Goal: Transaction & Acquisition: Purchase product/service

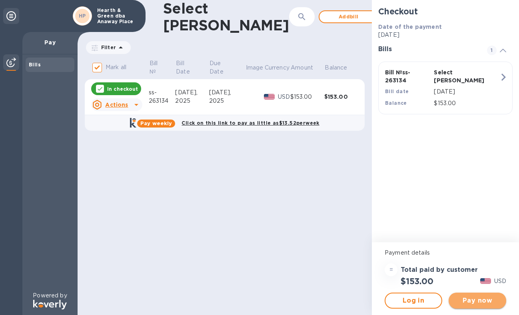
click at [470, 302] on span "Pay now" at bounding box center [477, 301] width 45 height 10
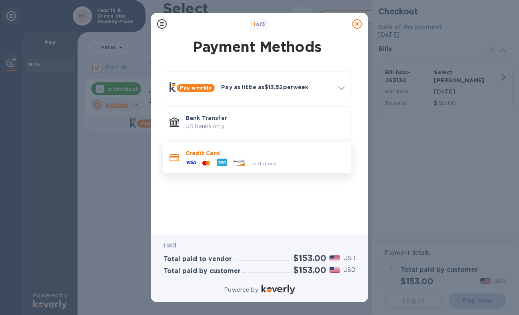
click at [243, 160] on icon at bounding box center [239, 162] width 11 height 7
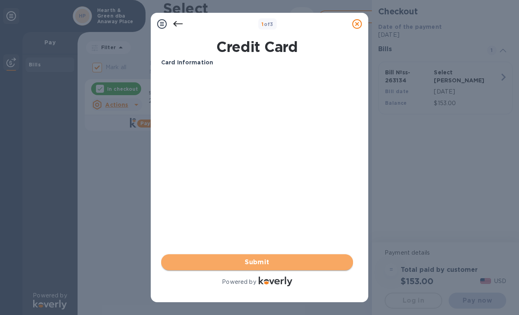
click at [275, 259] on span "Submit" at bounding box center [256, 262] width 179 height 10
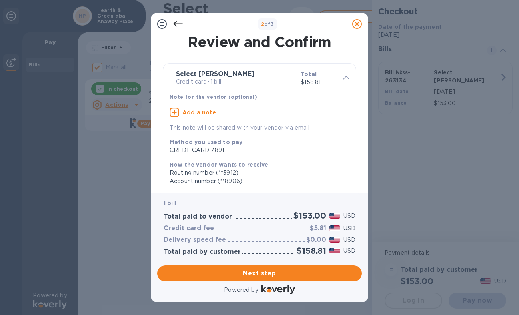
click at [177, 22] on icon at bounding box center [178, 24] width 10 height 10
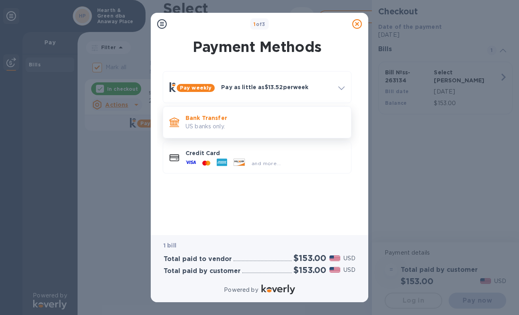
click at [199, 116] on p "Bank Transfer" at bounding box center [264, 118] width 159 height 8
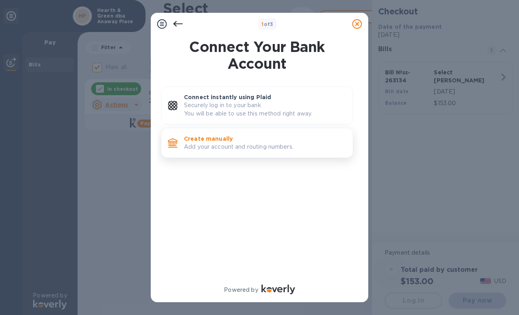
click at [219, 143] on p "Add your account and routing numbers." at bounding box center [265, 147] width 162 height 8
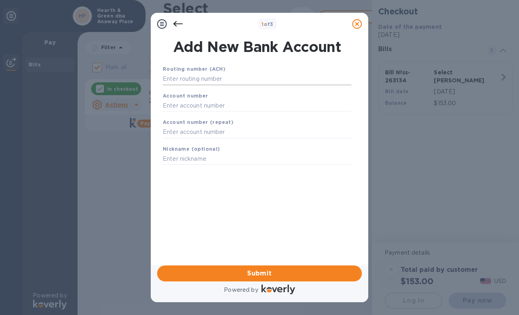
click at [213, 80] on input "text" at bounding box center [257, 79] width 189 height 12
click at [179, 24] on icon at bounding box center [178, 24] width 10 height 10
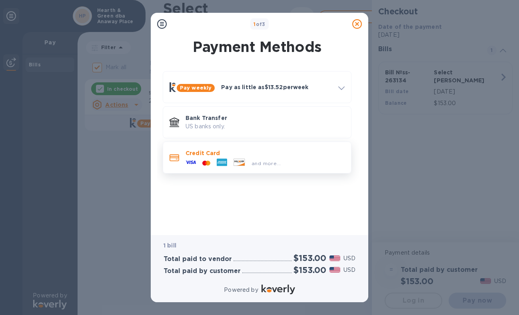
click at [223, 155] on p "Credit Card" at bounding box center [264, 153] width 159 height 8
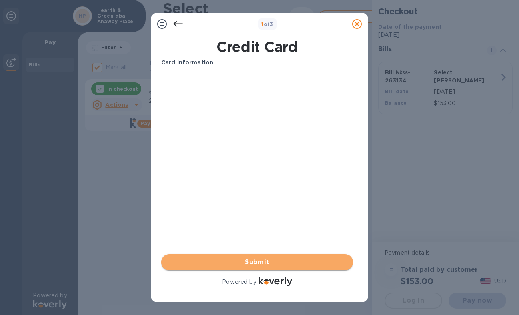
click at [241, 262] on span "Submit" at bounding box center [256, 262] width 179 height 10
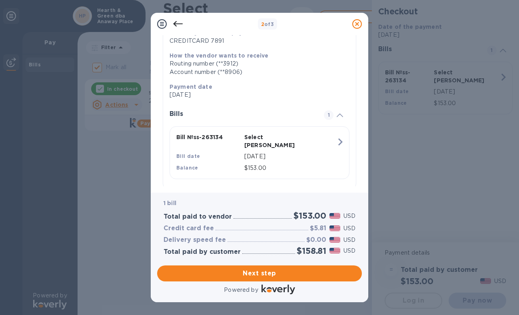
scroll to position [114, 0]
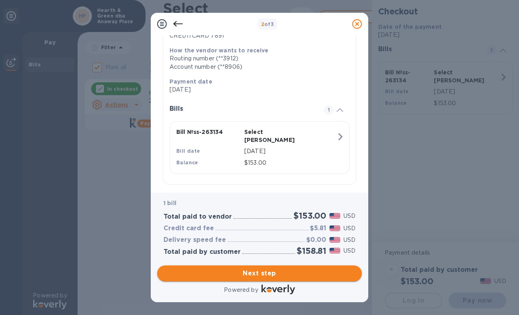
click at [266, 271] on span "Next step" at bounding box center [259, 273] width 192 height 10
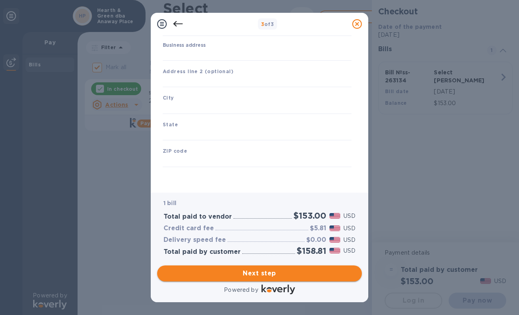
type input "[GEOGRAPHIC_DATA]"
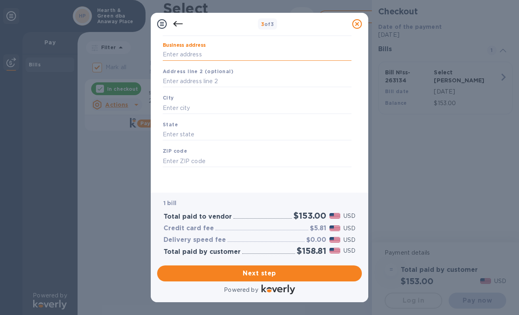
click at [204, 58] on input "Business address" at bounding box center [257, 55] width 189 height 12
type input "[STREET_ADDRESS]"
click at [215, 108] on input "text" at bounding box center [257, 108] width 189 height 12
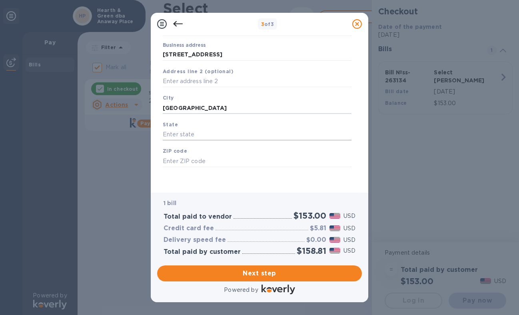
type input "[GEOGRAPHIC_DATA]"
click at [199, 131] on input "text" at bounding box center [257, 135] width 189 height 12
type input "WI"
click at [198, 163] on input "text" at bounding box center [257, 161] width 189 height 12
type input "53581"
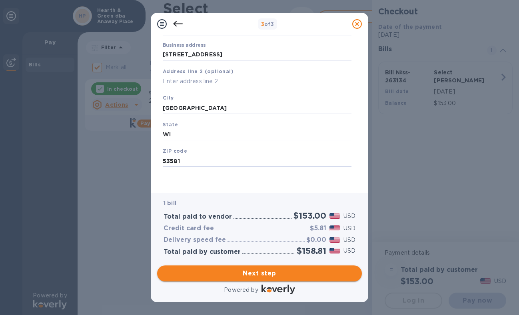
click at [249, 271] on span "Next step" at bounding box center [259, 273] width 192 height 10
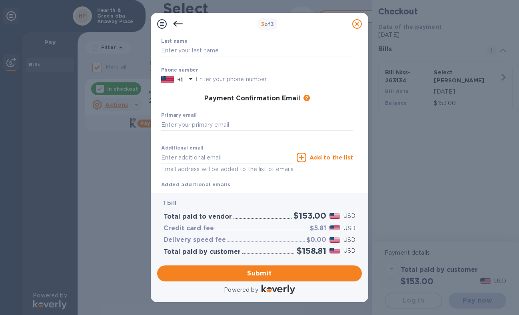
click at [247, 84] on input "text" at bounding box center [273, 80] width 157 height 12
type input "7733204018"
type input "[PERSON_NAME]"
type input "[PERSON_NAME][EMAIL_ADDRESS][DOMAIN_NAME]"
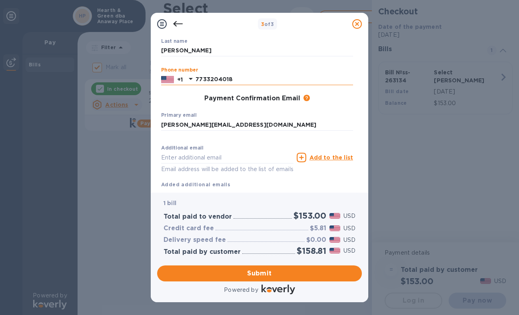
type input "[PERSON_NAME][EMAIL_ADDRESS][DOMAIN_NAME]"
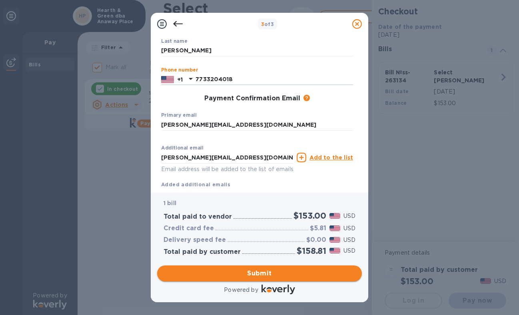
click at [264, 274] on span "Submit" at bounding box center [259, 273] width 192 height 10
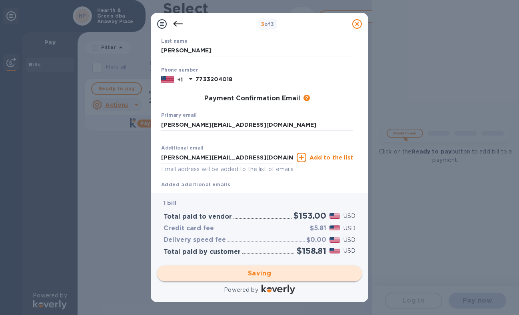
checkbox input "false"
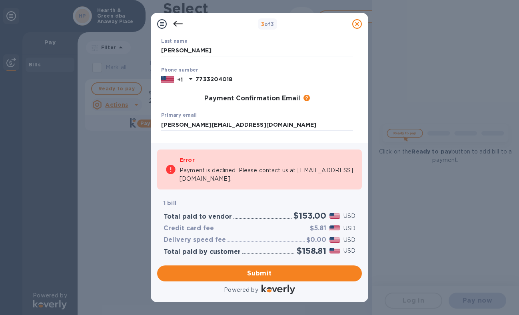
click at [177, 21] on icon at bounding box center [178, 24] width 10 height 10
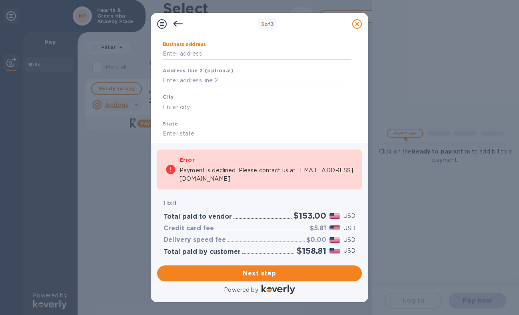
click at [189, 54] on input "Business address" at bounding box center [257, 54] width 189 height 12
type input "[STREET_ADDRESS]"
click at [200, 108] on input "text" at bounding box center [257, 107] width 189 height 12
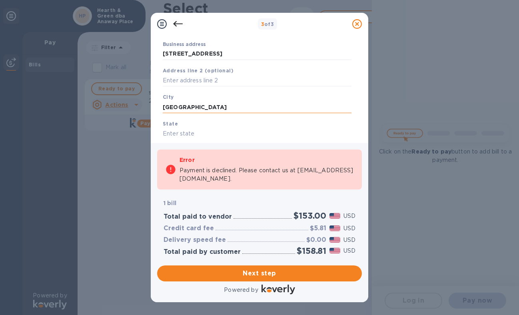
type input "[GEOGRAPHIC_DATA]"
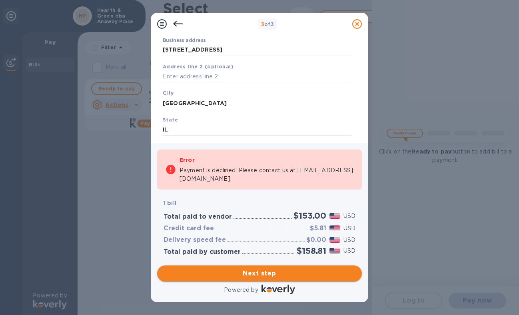
type input "IL"
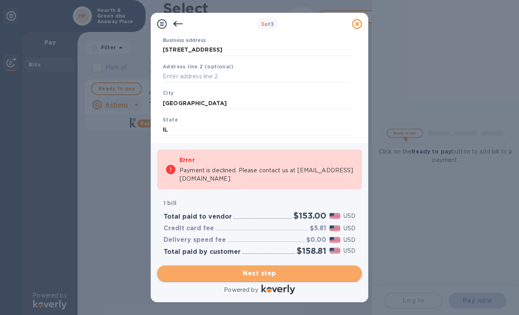
click at [248, 270] on span "Next step" at bounding box center [259, 273] width 192 height 10
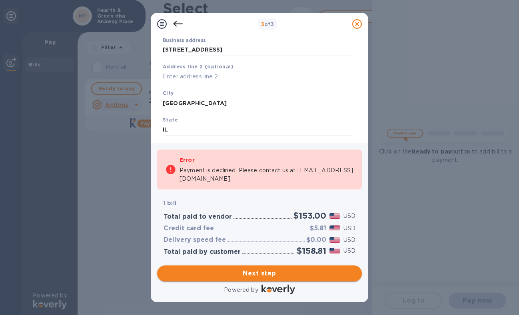
click at [264, 272] on span "Next step" at bounding box center [259, 273] width 192 height 10
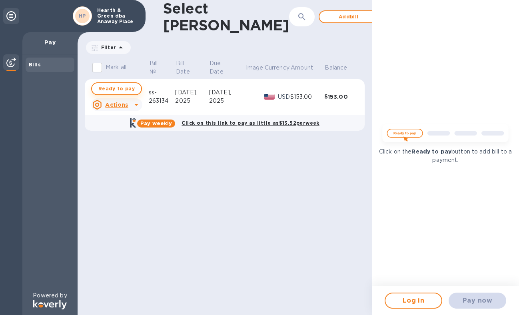
click at [123, 87] on span "Ready to pay" at bounding box center [116, 89] width 36 height 10
checkbox input "true"
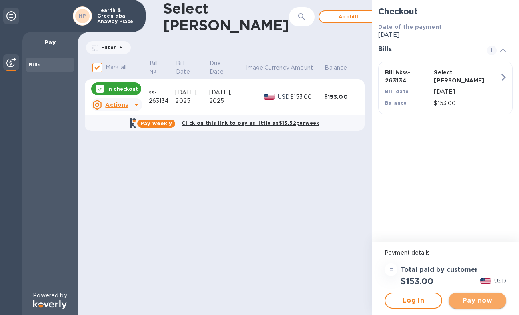
click at [476, 297] on span "Pay now" at bounding box center [477, 301] width 45 height 10
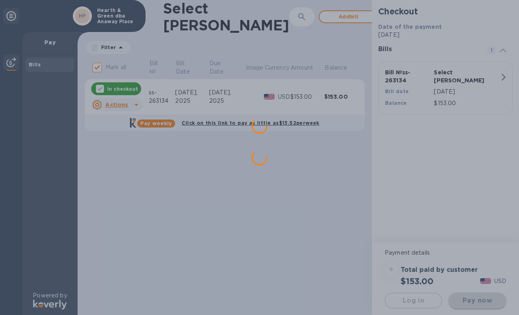
scroll to position [0, 0]
